Goal: Navigation & Orientation: Find specific page/section

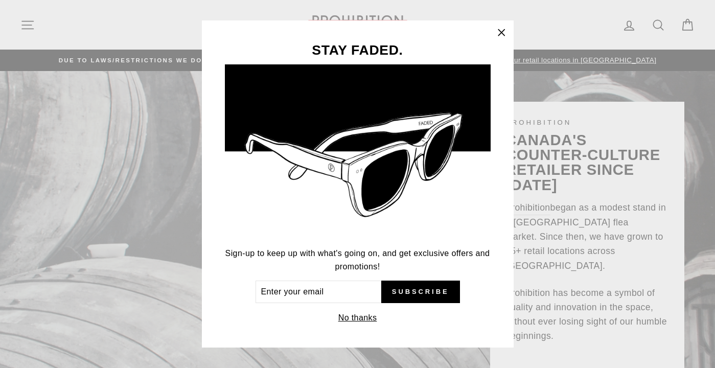
click at [501, 31] on icon "button" at bounding box center [501, 33] width 14 height 14
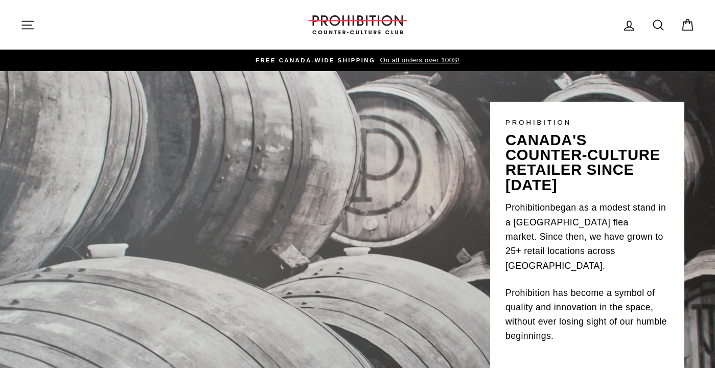
click at [25, 25] on icon "button" at bounding box center [27, 25] width 11 height 8
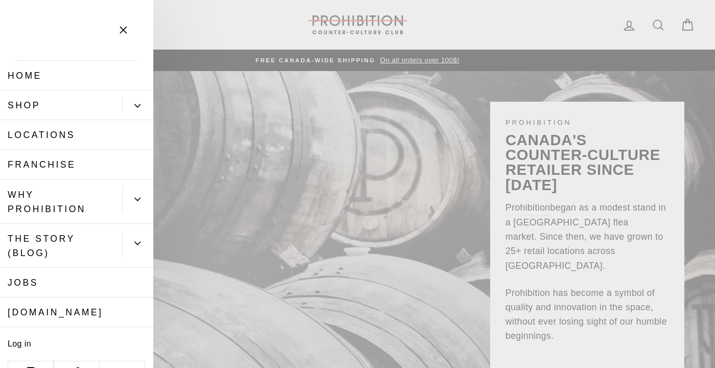
click at [50, 103] on link "Shop" at bounding box center [61, 105] width 122 height 30
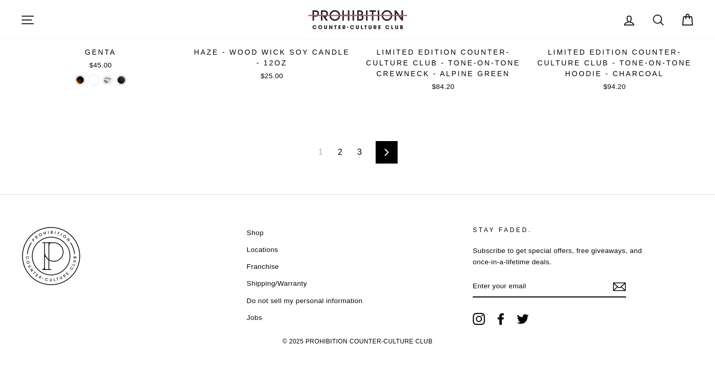
scroll to position [1672, 0]
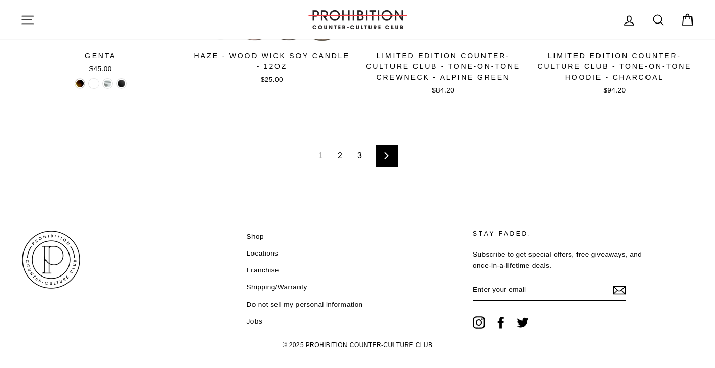
click at [337, 154] on link "2" at bounding box center [340, 156] width 17 height 16
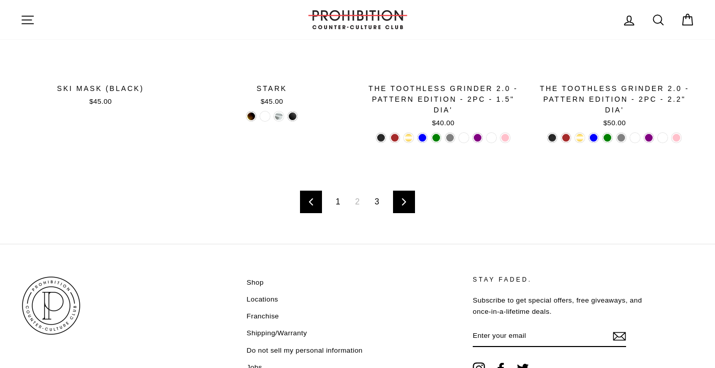
scroll to position [1646, 0]
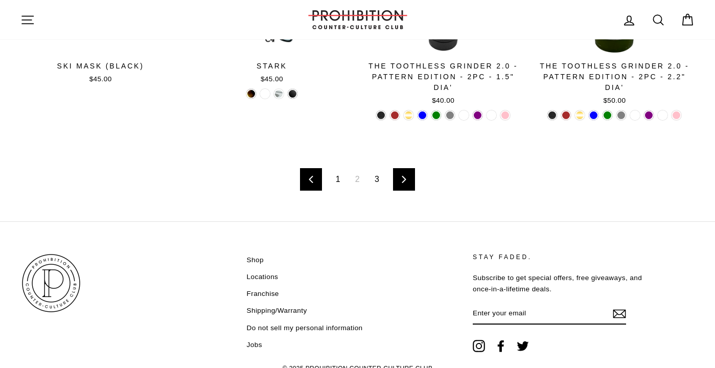
click at [374, 175] on link "3" at bounding box center [376, 179] width 17 height 16
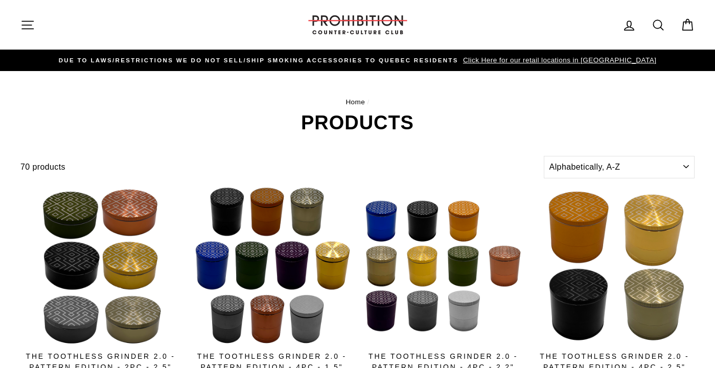
click at [28, 23] on icon "button" at bounding box center [27, 25] width 14 height 14
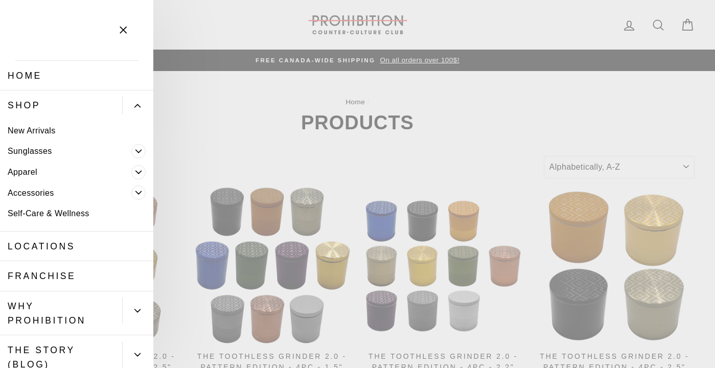
click at [50, 189] on link "Accessories" at bounding box center [65, 192] width 131 height 21
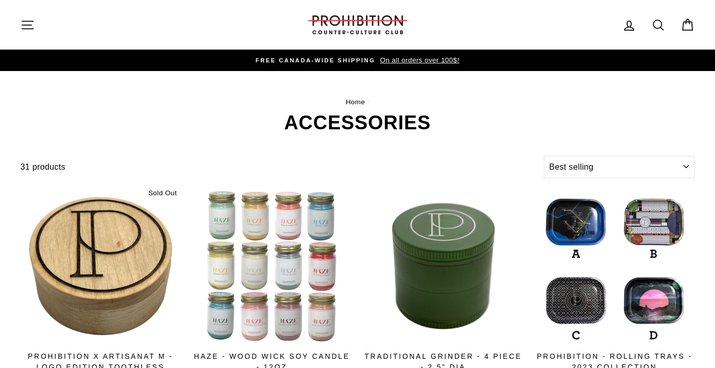
select select "best-selling"
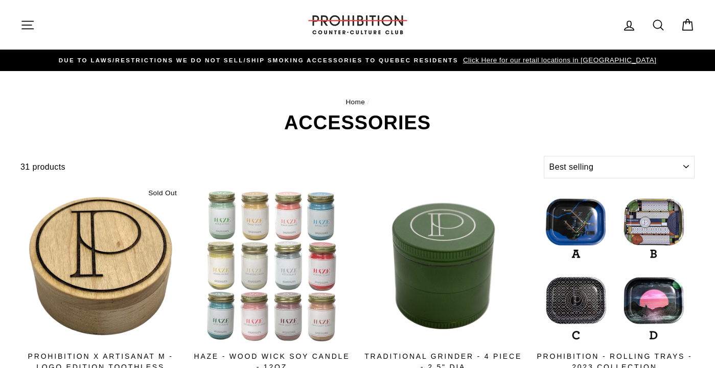
click at [28, 29] on icon "button" at bounding box center [27, 25] width 11 height 8
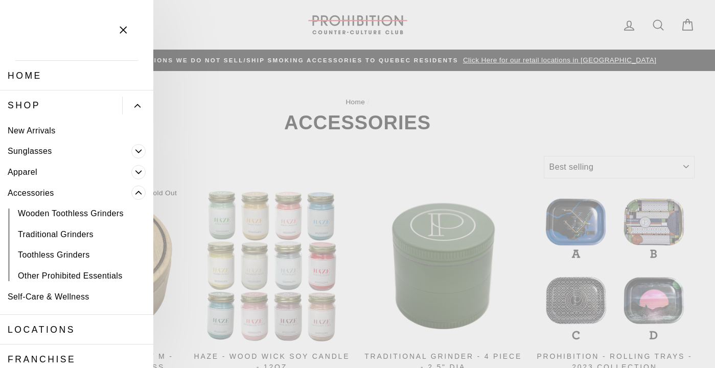
click at [31, 77] on link "Home" at bounding box center [76, 76] width 153 height 30
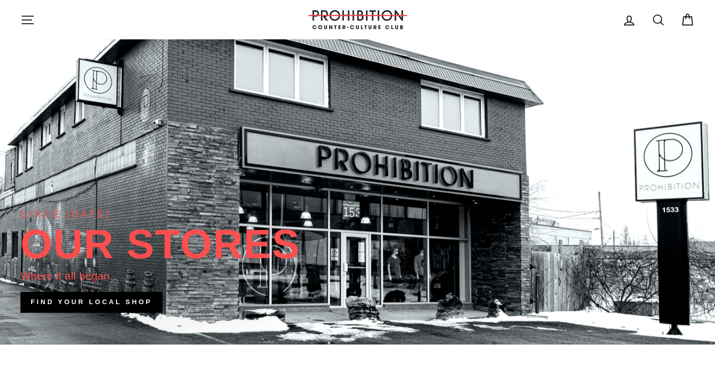
scroll to position [106, 0]
